Goal: Navigation & Orientation: Understand site structure

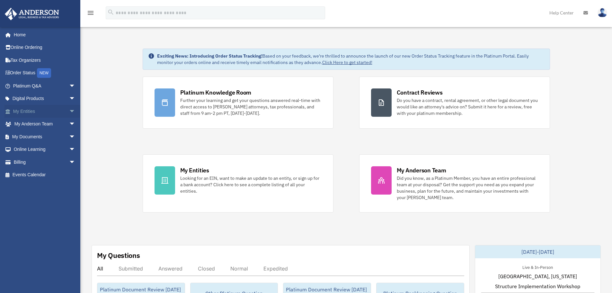
click at [33, 109] on link "My Entities arrow_drop_down" at bounding box center [44, 111] width 81 height 13
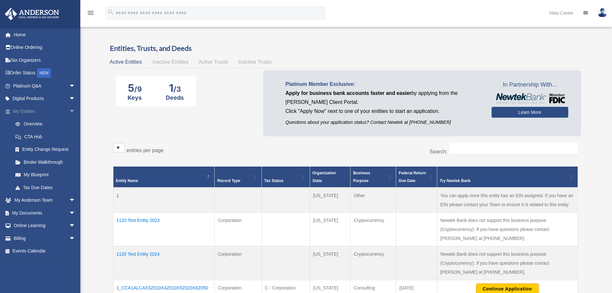
click at [69, 112] on span "arrow_drop_down" at bounding box center [75, 111] width 13 height 13
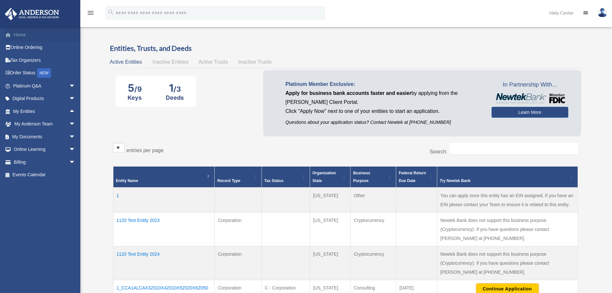
click at [17, 32] on link "Home" at bounding box center [44, 34] width 81 height 13
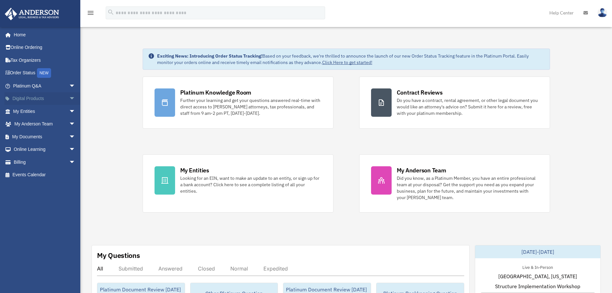
click at [69, 97] on span "arrow_drop_down" at bounding box center [75, 98] width 13 height 13
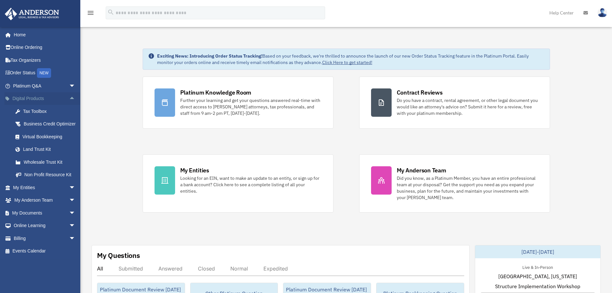
click at [69, 97] on span "arrow_drop_up" at bounding box center [75, 98] width 13 height 13
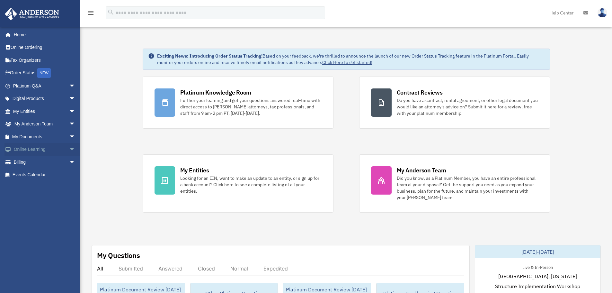
click at [69, 146] on span "arrow_drop_down" at bounding box center [75, 149] width 13 height 13
click at [69, 148] on span "arrow_drop_up" at bounding box center [75, 149] width 13 height 13
